Goal: Task Accomplishment & Management: Use online tool/utility

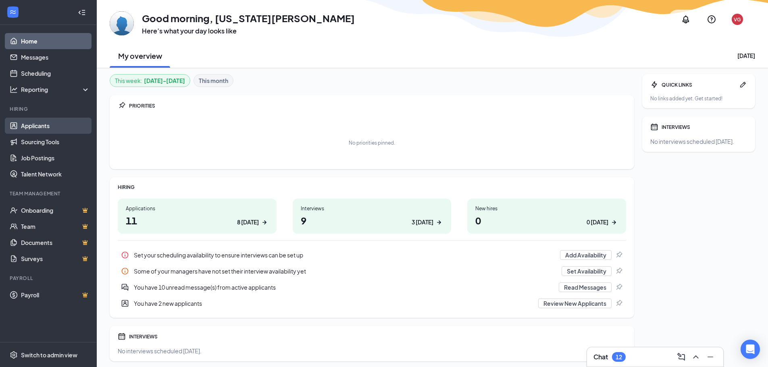
click at [56, 126] on link "Applicants" at bounding box center [55, 126] width 69 height 16
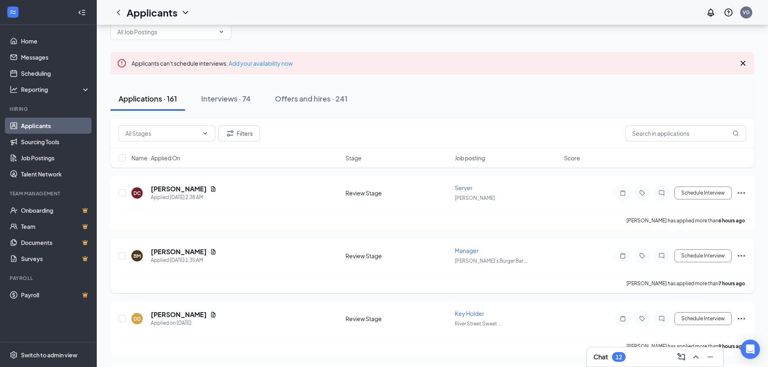
scroll to position [40, 0]
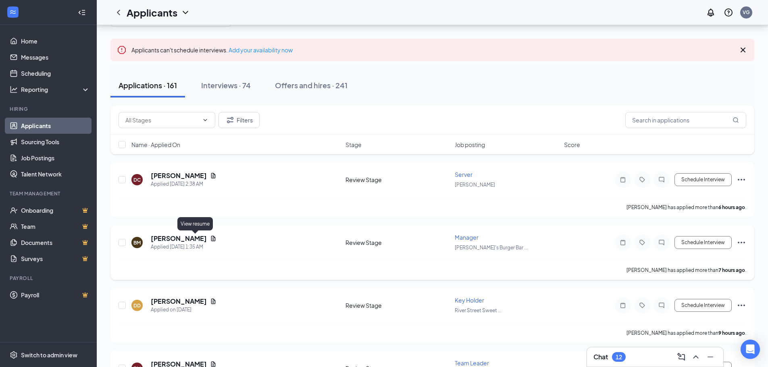
click at [210, 240] on icon "Document" at bounding box center [213, 239] width 6 height 6
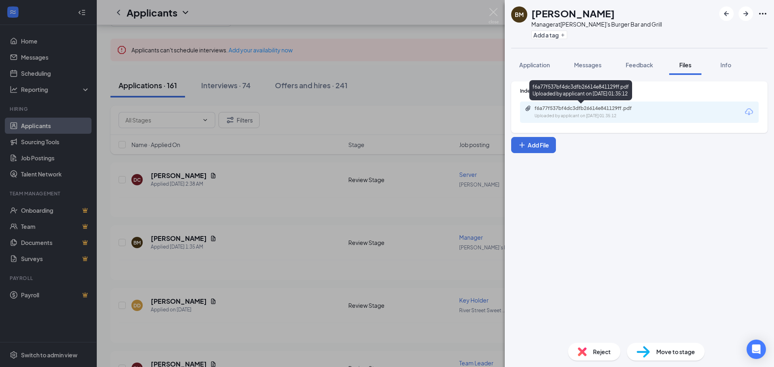
click at [615, 114] on div "Uploaded by applicant on [DATE] 01:35:12" at bounding box center [595, 116] width 121 height 6
click at [601, 351] on span "Reject" at bounding box center [602, 352] width 18 height 9
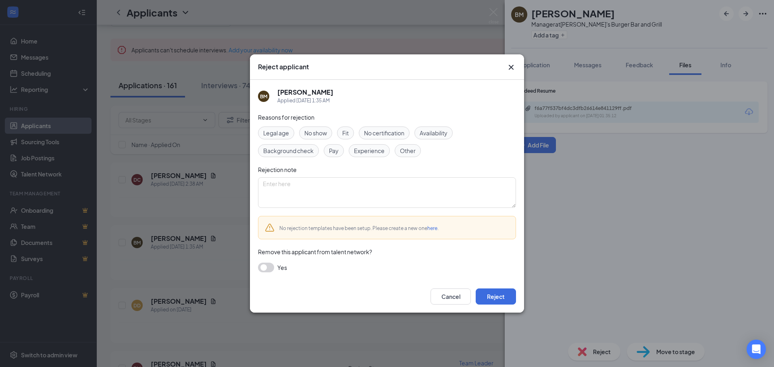
click at [365, 144] on div "Experience" at bounding box center [369, 150] width 41 height 13
click at [499, 303] on button "Reject" at bounding box center [496, 297] width 40 height 16
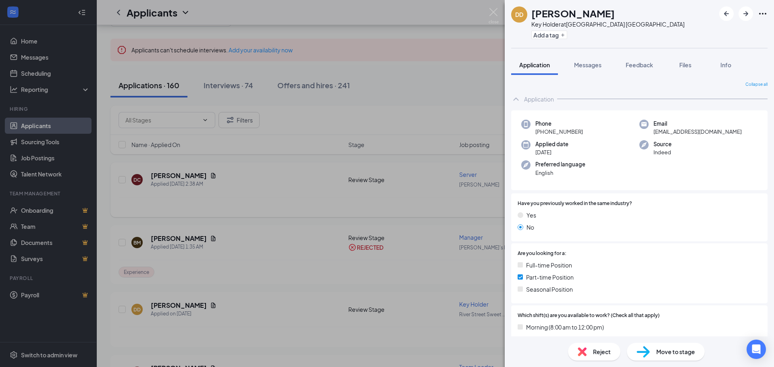
drag, startPoint x: 321, startPoint y: 199, endPoint x: 319, endPoint y: 194, distance: 5.2
click at [322, 199] on div "DD [PERSON_NAME] Key Holder at [GEOGRAPHIC_DATA] [GEOGRAPHIC_DATA] Add a tag Ap…" at bounding box center [387, 183] width 774 height 367
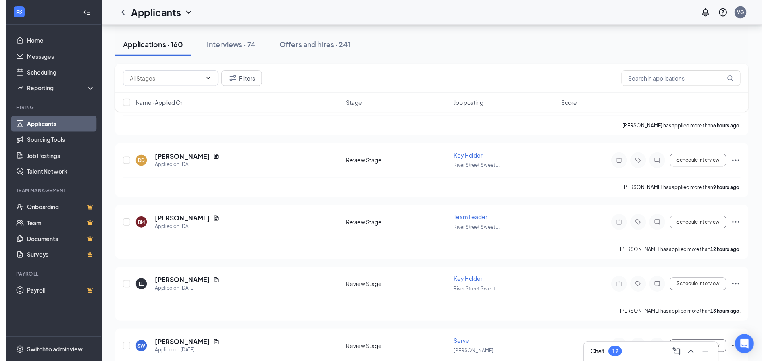
scroll to position [121, 0]
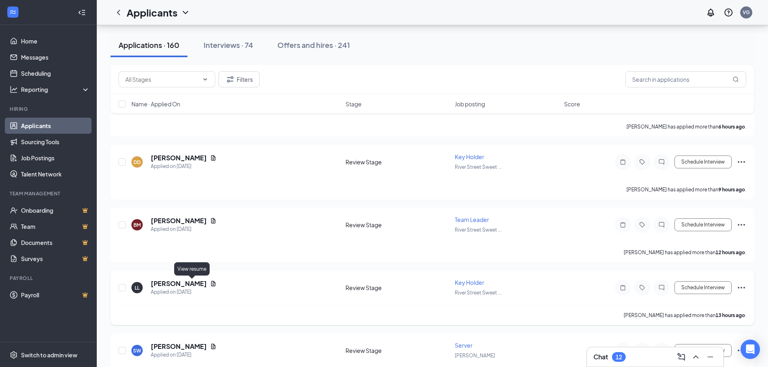
click at [210, 284] on icon "Document" at bounding box center [213, 284] width 6 height 6
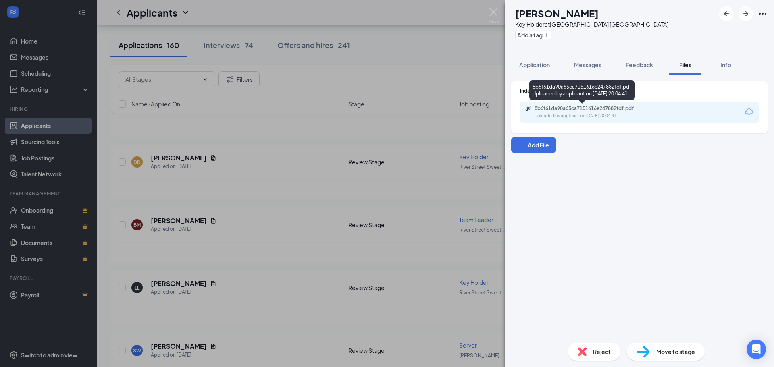
click at [604, 113] on div "8b6f61da90a65ca7151616e247882fdf.pdf Uploaded by applicant on [DATE] 20:04:41" at bounding box center [590, 112] width 131 height 14
click at [273, 202] on div "LL [PERSON_NAME] Key Holder at [GEOGRAPHIC_DATA] [GEOGRAPHIC_DATA] Add a tag Ap…" at bounding box center [387, 183] width 774 height 367
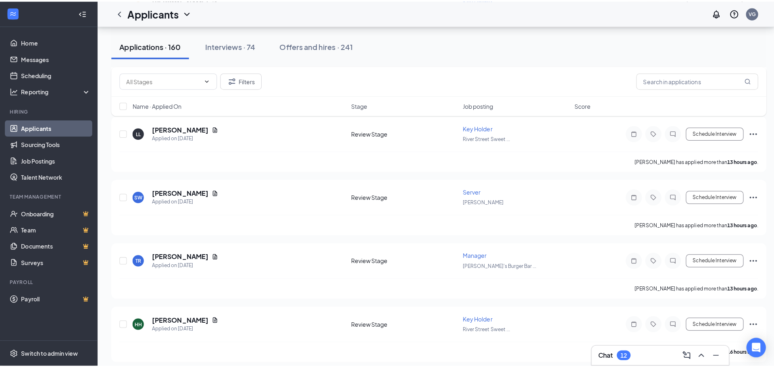
scroll to position [323, 0]
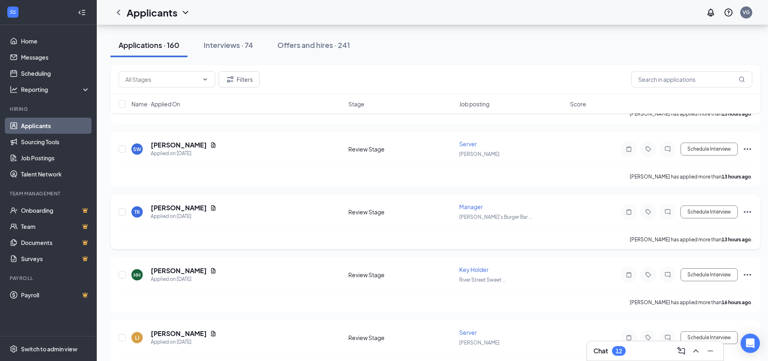
click at [231, 207] on div "TR [PERSON_NAME] Applied on [DATE]" at bounding box center [237, 212] width 212 height 17
click at [217, 209] on icon "Document" at bounding box center [213, 208] width 6 height 6
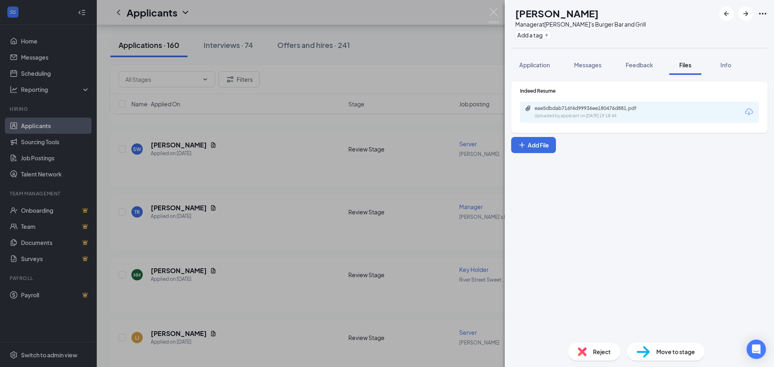
click at [598, 118] on div "Uploaded by applicant on [DATE] 19:18:44" at bounding box center [595, 116] width 121 height 6
click at [583, 347] on div "Reject" at bounding box center [594, 352] width 52 height 18
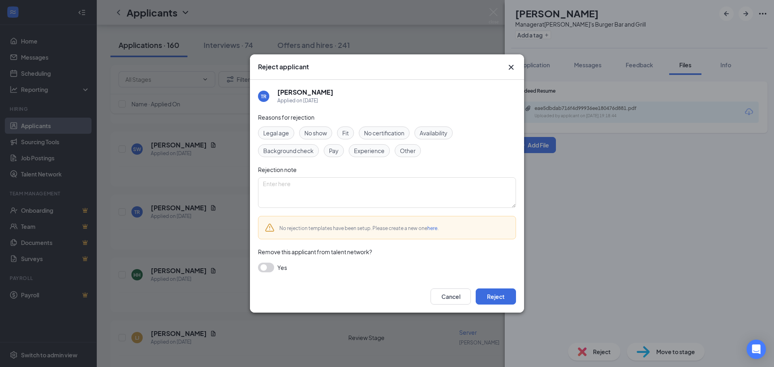
click at [382, 146] on span "Experience" at bounding box center [369, 150] width 31 height 9
click at [499, 295] on button "Reject" at bounding box center [496, 297] width 40 height 16
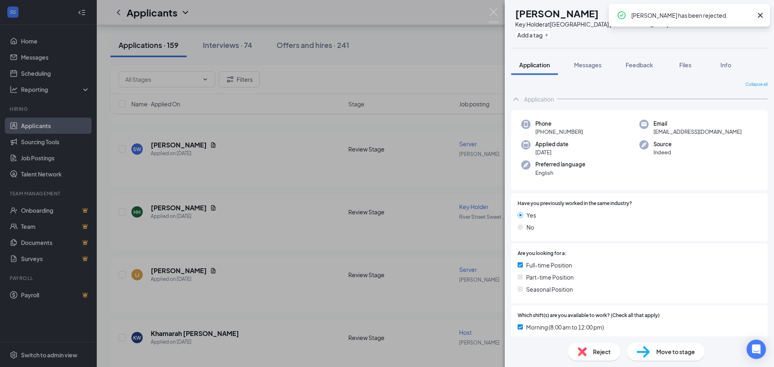
click at [688, 68] on span "Files" at bounding box center [686, 64] width 12 height 7
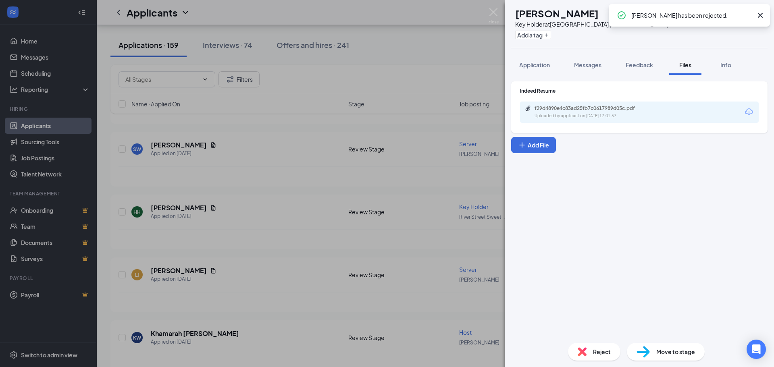
click at [612, 113] on div "Uploaded by applicant on [DATE] 17:01:57" at bounding box center [595, 116] width 121 height 6
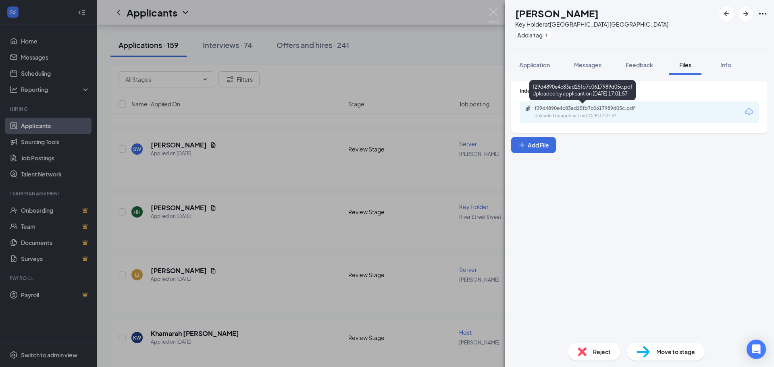
click at [583, 114] on div "Uploaded by applicant on [DATE] 17:01:57" at bounding box center [595, 116] width 121 height 6
click at [581, 343] on div "Reject" at bounding box center [594, 352] width 52 height 18
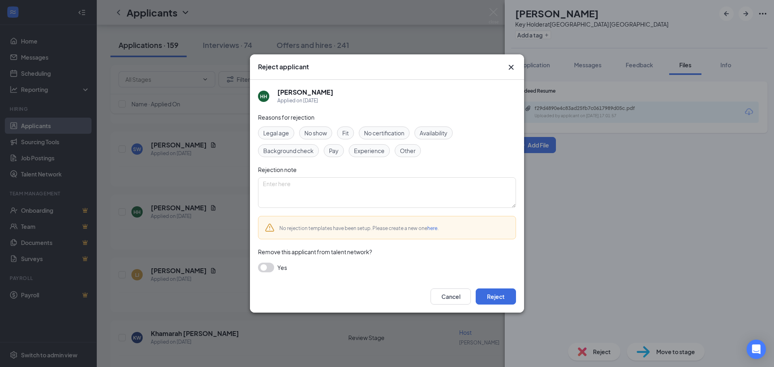
click at [381, 154] on span "Experience" at bounding box center [369, 150] width 31 height 9
click at [504, 303] on button "Reject" at bounding box center [496, 297] width 40 height 16
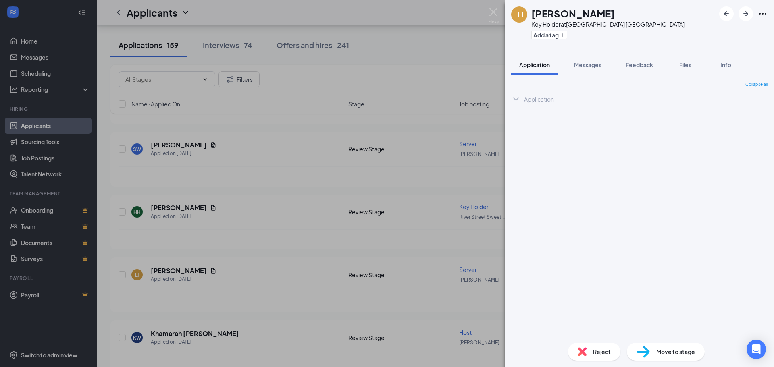
click at [223, 258] on div "HH [PERSON_NAME] Key Holder at [GEOGRAPHIC_DATA] [GEOGRAPHIC_DATA] Add a tag Ap…" at bounding box center [387, 183] width 774 height 367
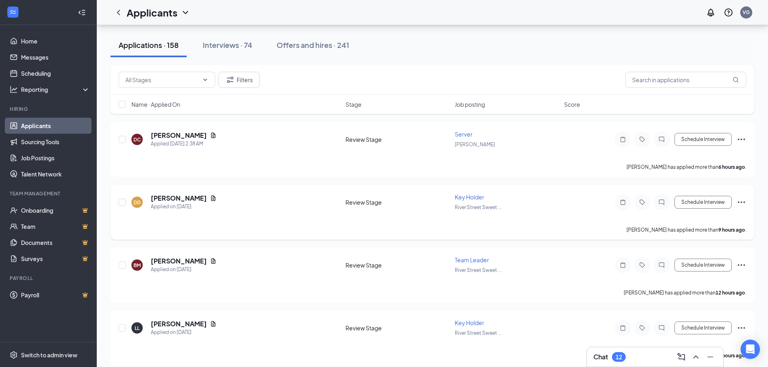
scroll to position [161, 0]
